Goal: Information Seeking & Learning: Learn about a topic

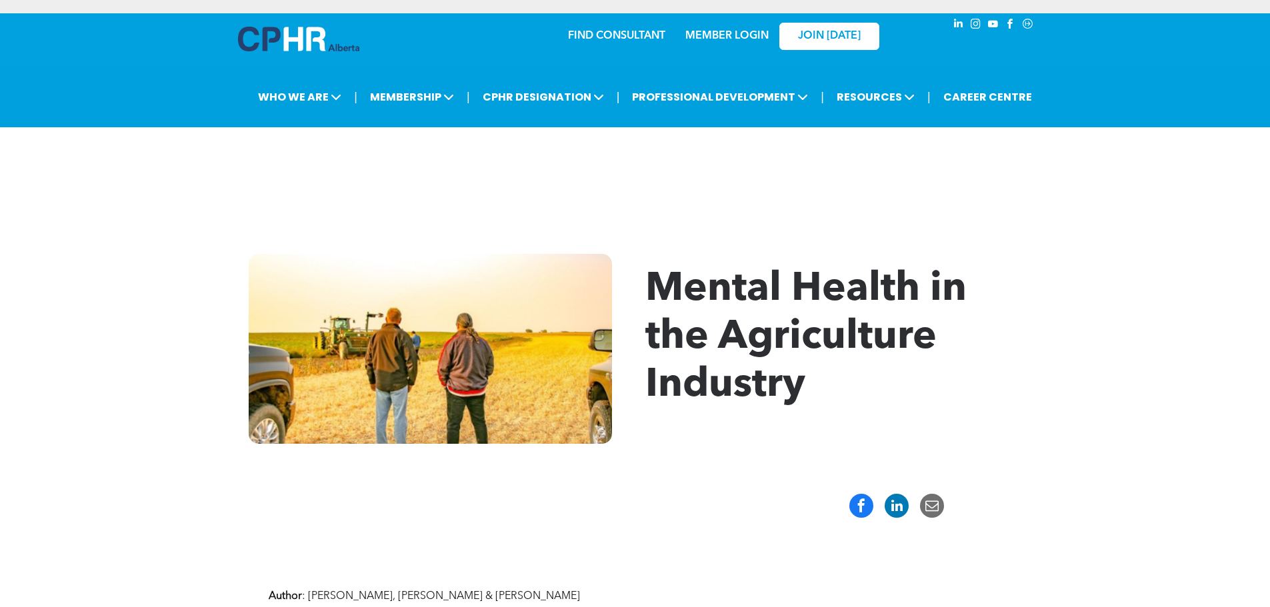
click at [1152, 262] on div "Mental Health in the Agriculture Industry" at bounding box center [635, 349] width 1270 height 270
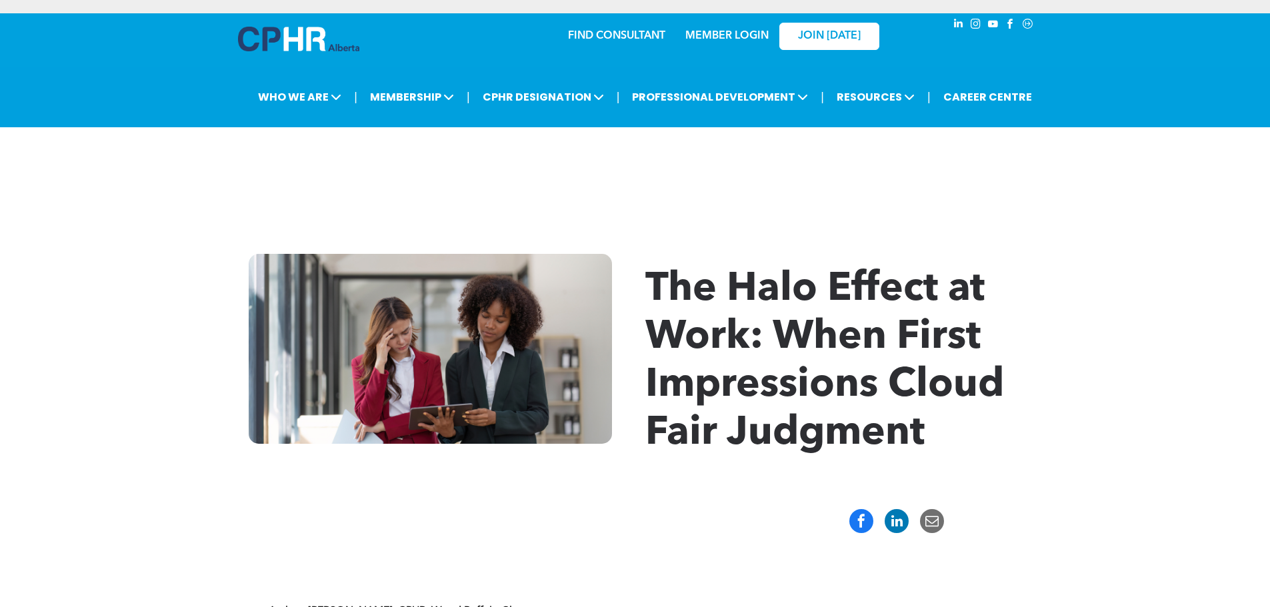
scroll to position [67, 0]
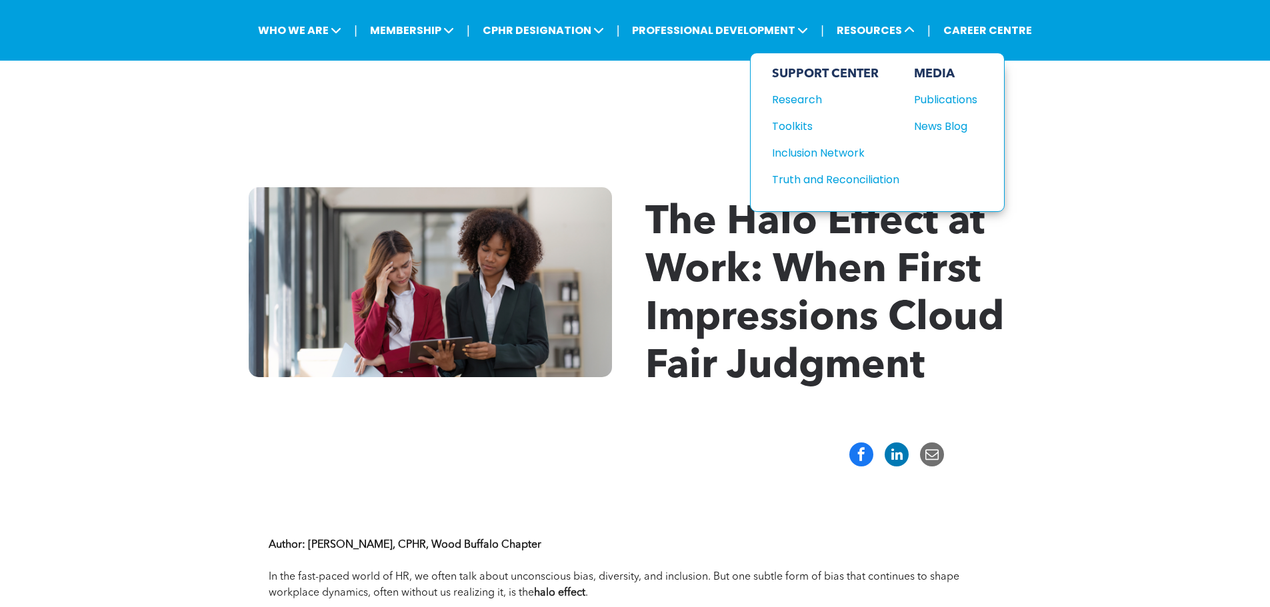
click at [938, 129] on div "News Blog" at bounding box center [942, 126] width 57 height 17
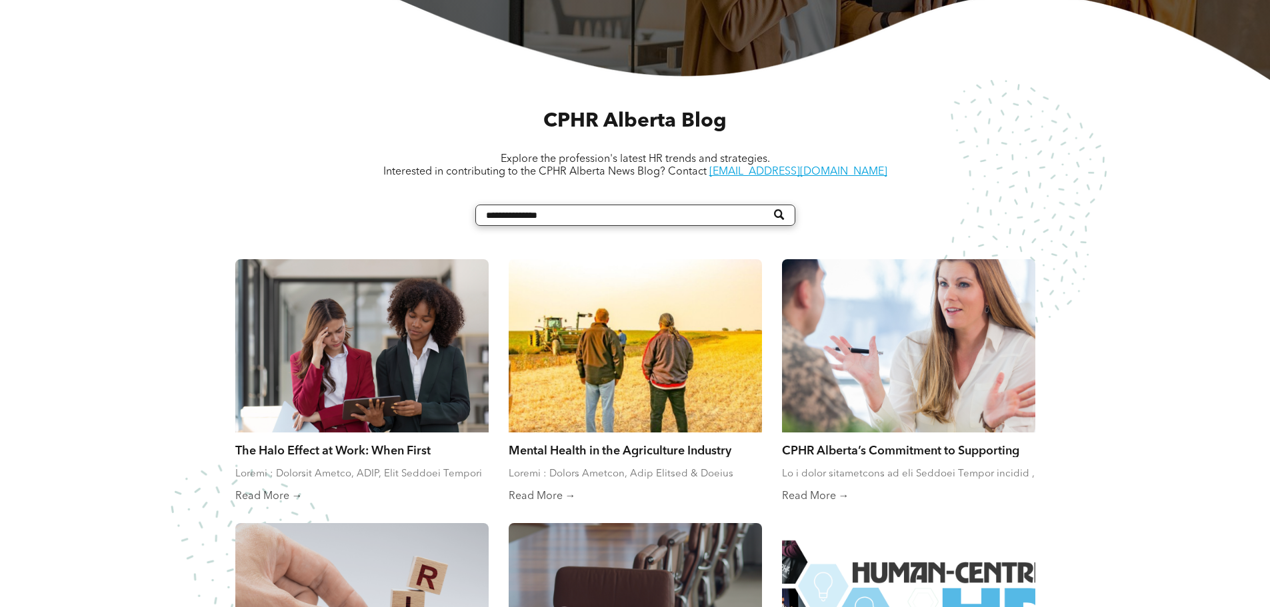
scroll to position [467, 0]
click at [649, 360] on div at bounding box center [635, 345] width 253 height 173
